Goal: Find specific page/section: Find specific page/section

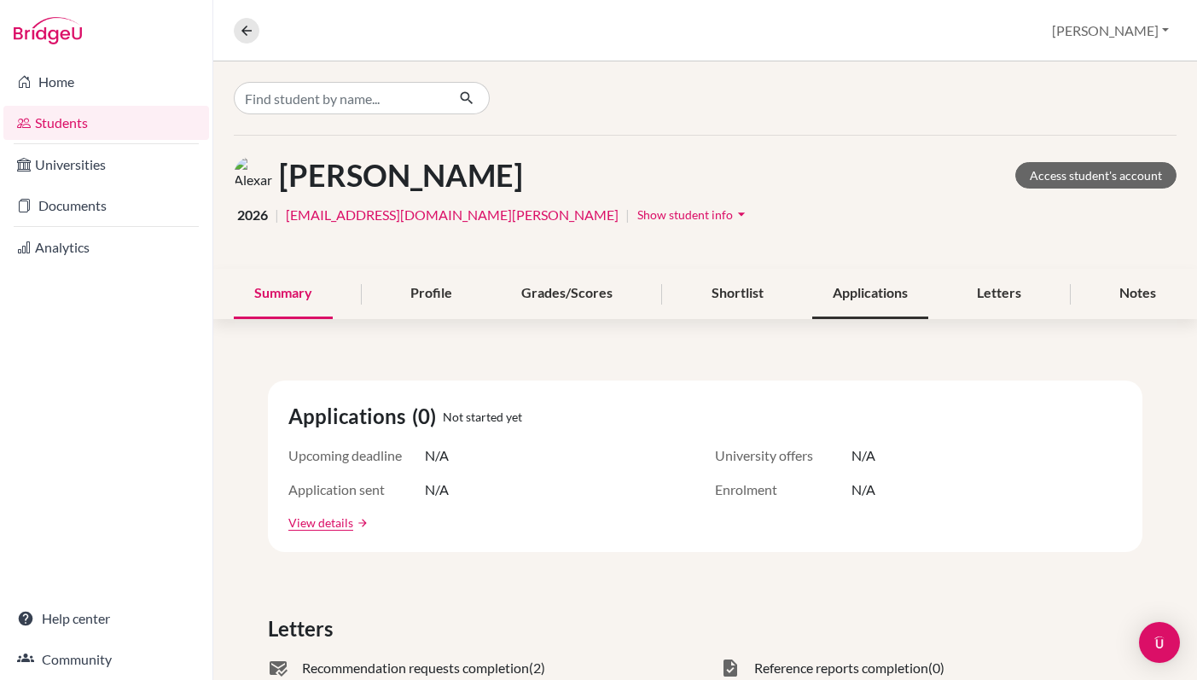
click at [902, 300] on div "Applications" at bounding box center [870, 294] width 116 height 50
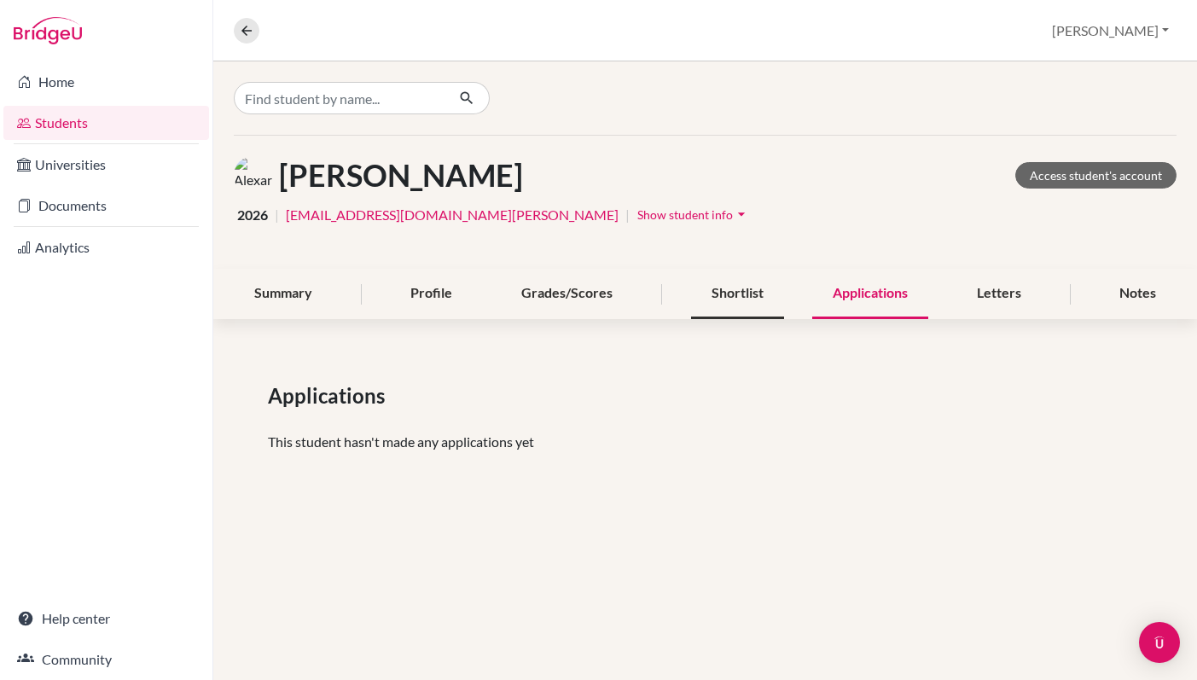
click at [747, 303] on div "Shortlist" at bounding box center [737, 294] width 93 height 50
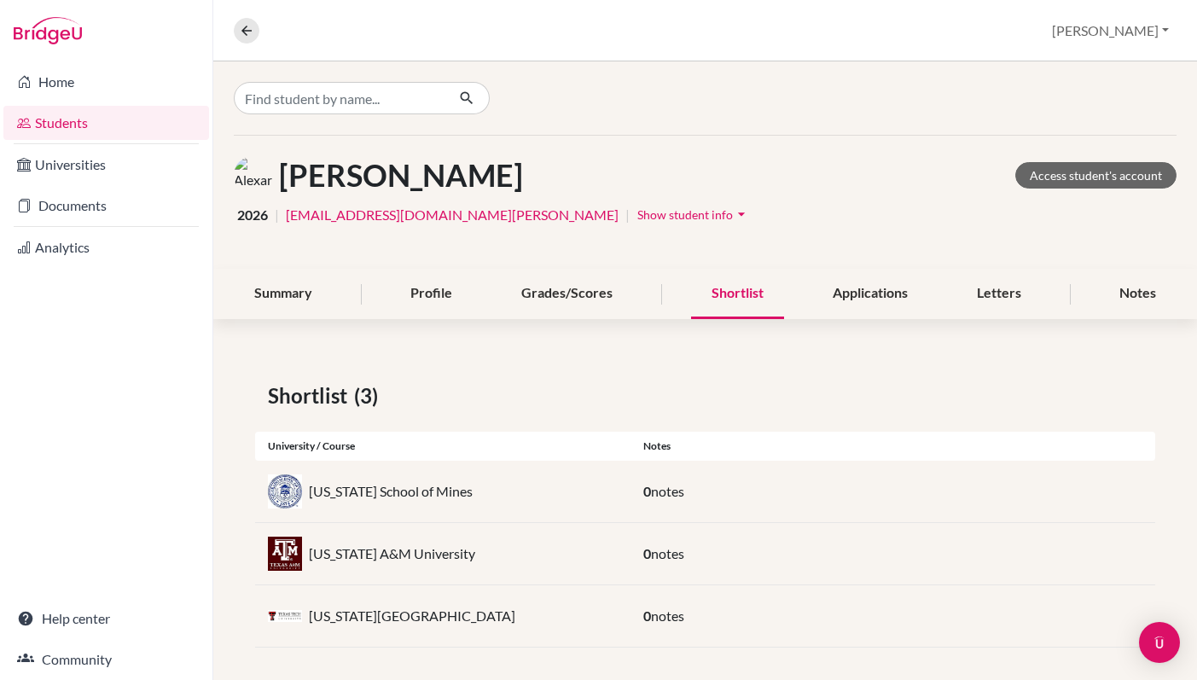
scroll to position [9, 0]
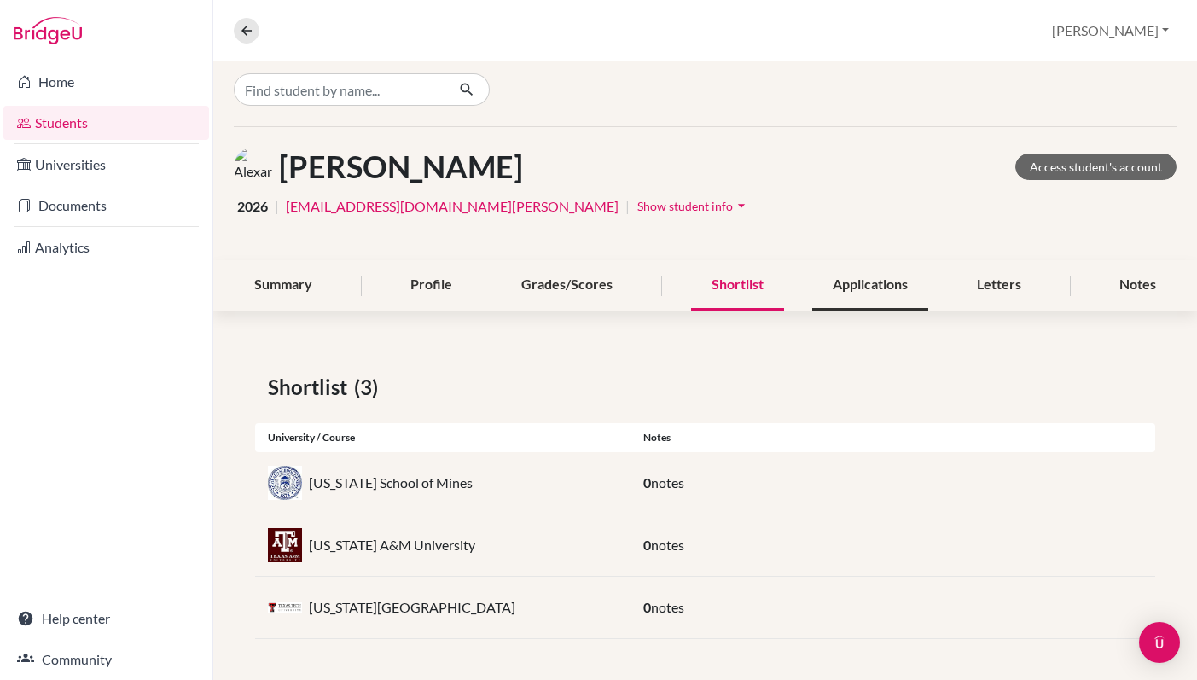
click at [881, 291] on div "Applications" at bounding box center [870, 285] width 116 height 50
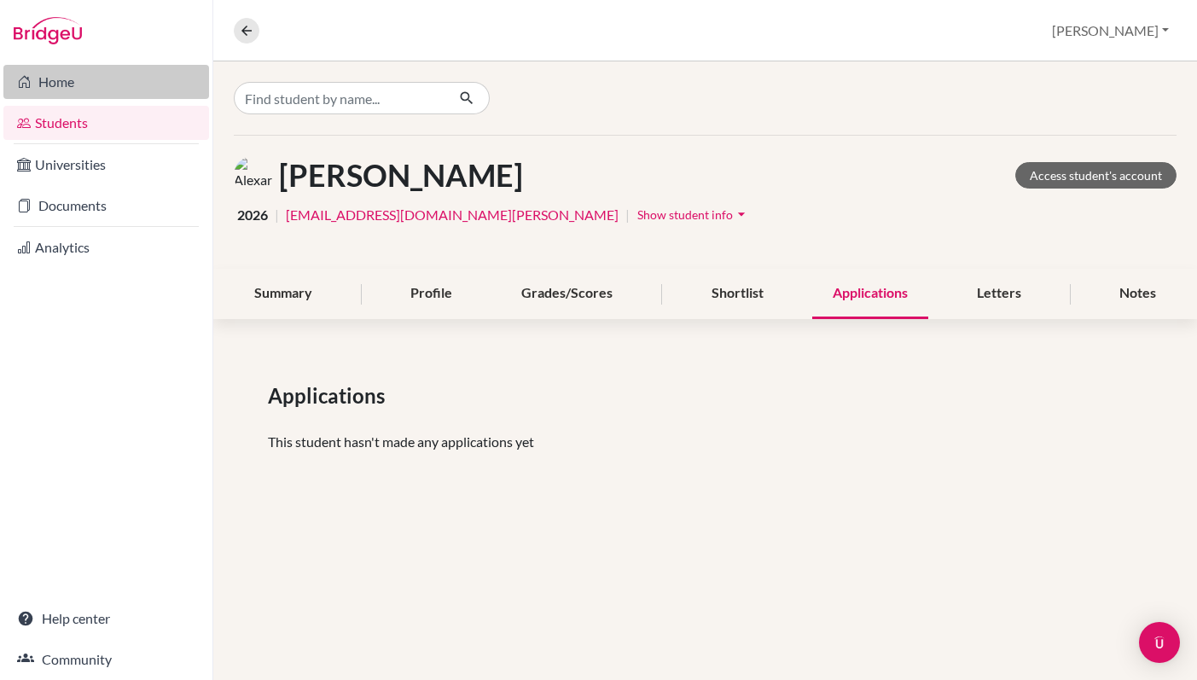
click at [61, 87] on link "Home" at bounding box center [106, 82] width 206 height 34
